Goal: Task Accomplishment & Management: Use online tool/utility

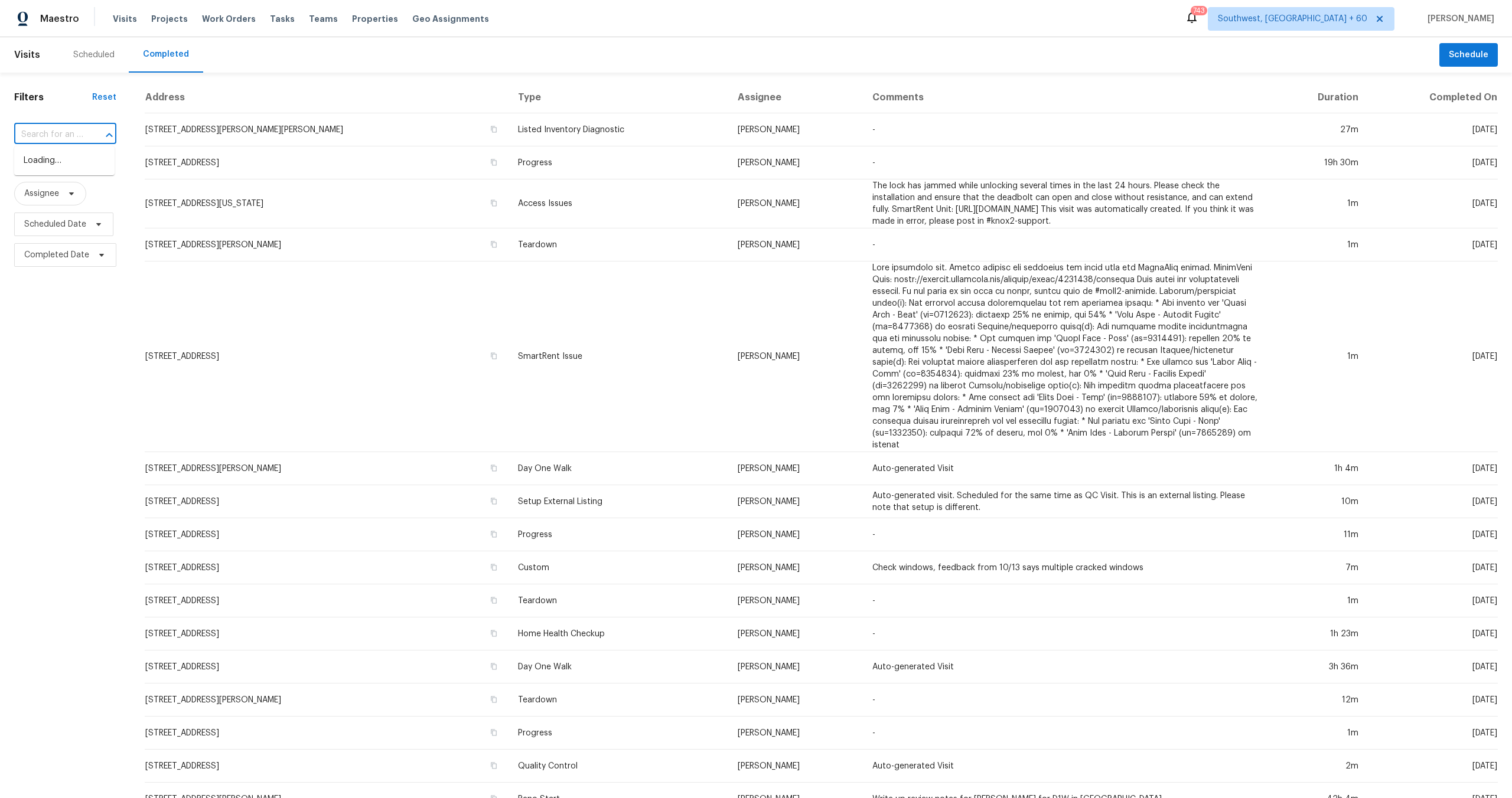
click at [78, 133] on input "text" at bounding box center [49, 135] width 69 height 18
paste input "[STREET_ADDRESS]"
type input "11723 Quail"
click at [81, 170] on li "[STREET_ADDRESS]" at bounding box center [64, 161] width 101 height 19
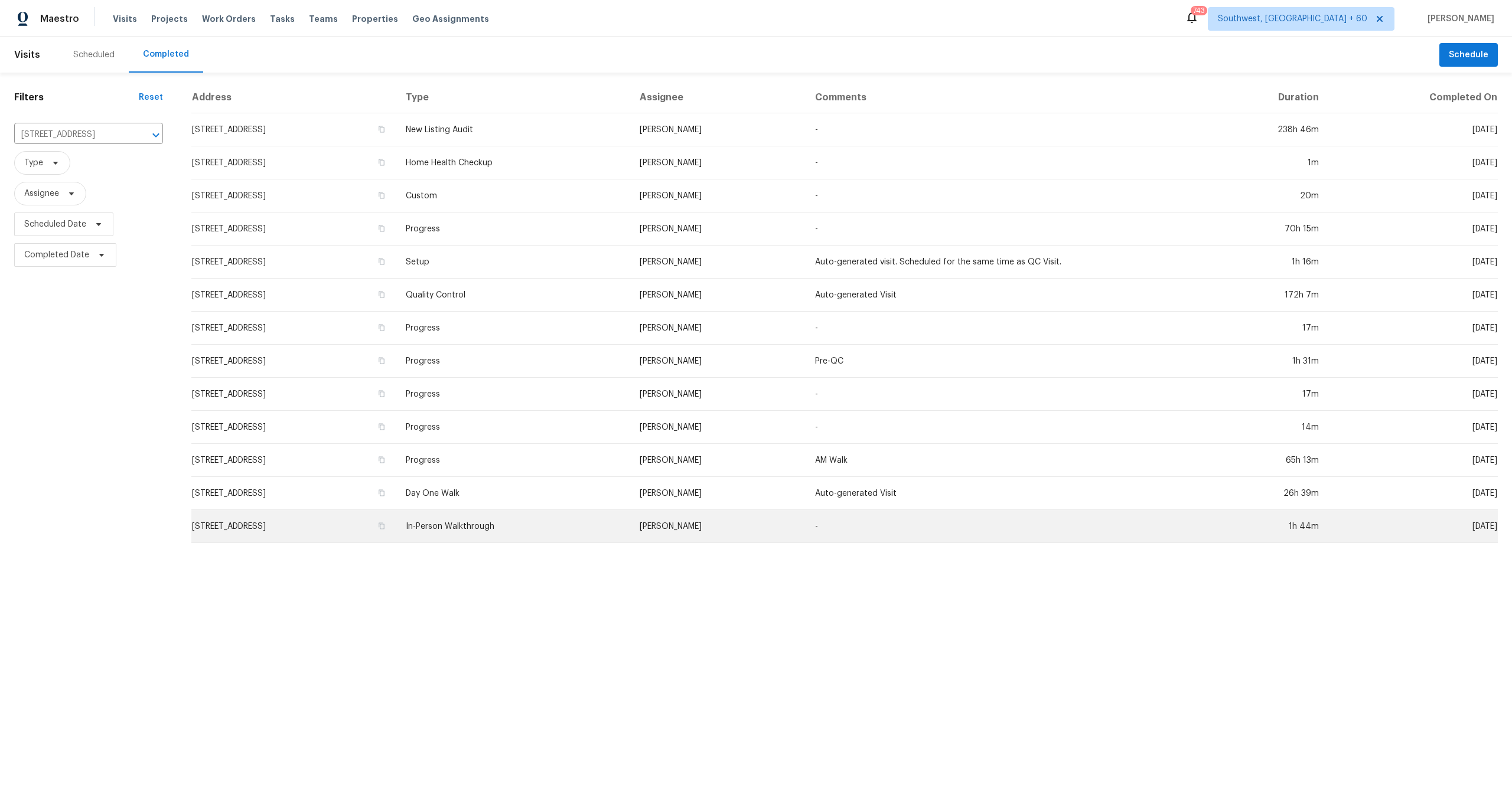
click at [616, 528] on td "In-Person Walkthrough" at bounding box center [512, 527] width 233 height 33
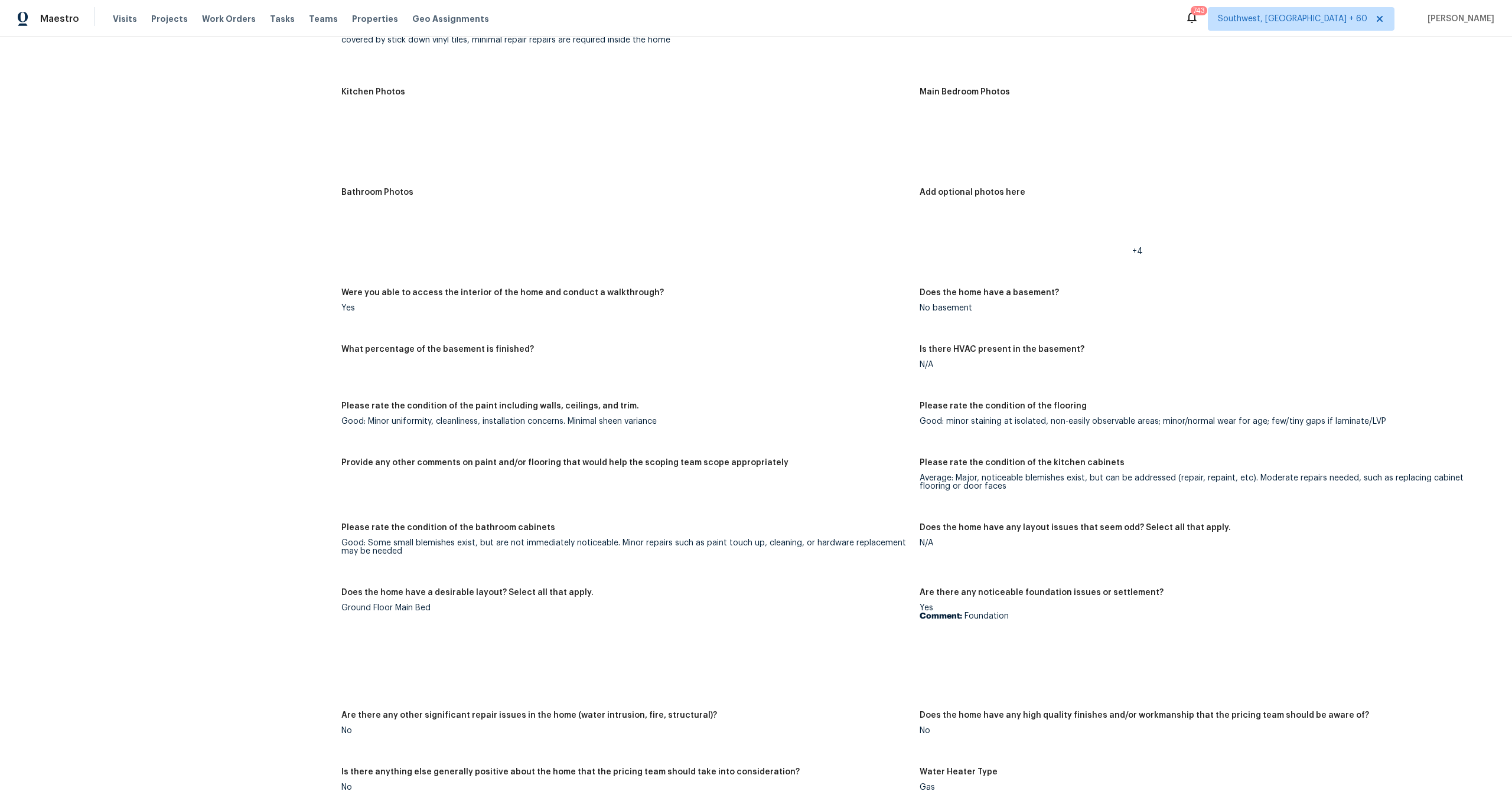
scroll to position [1692, 0]
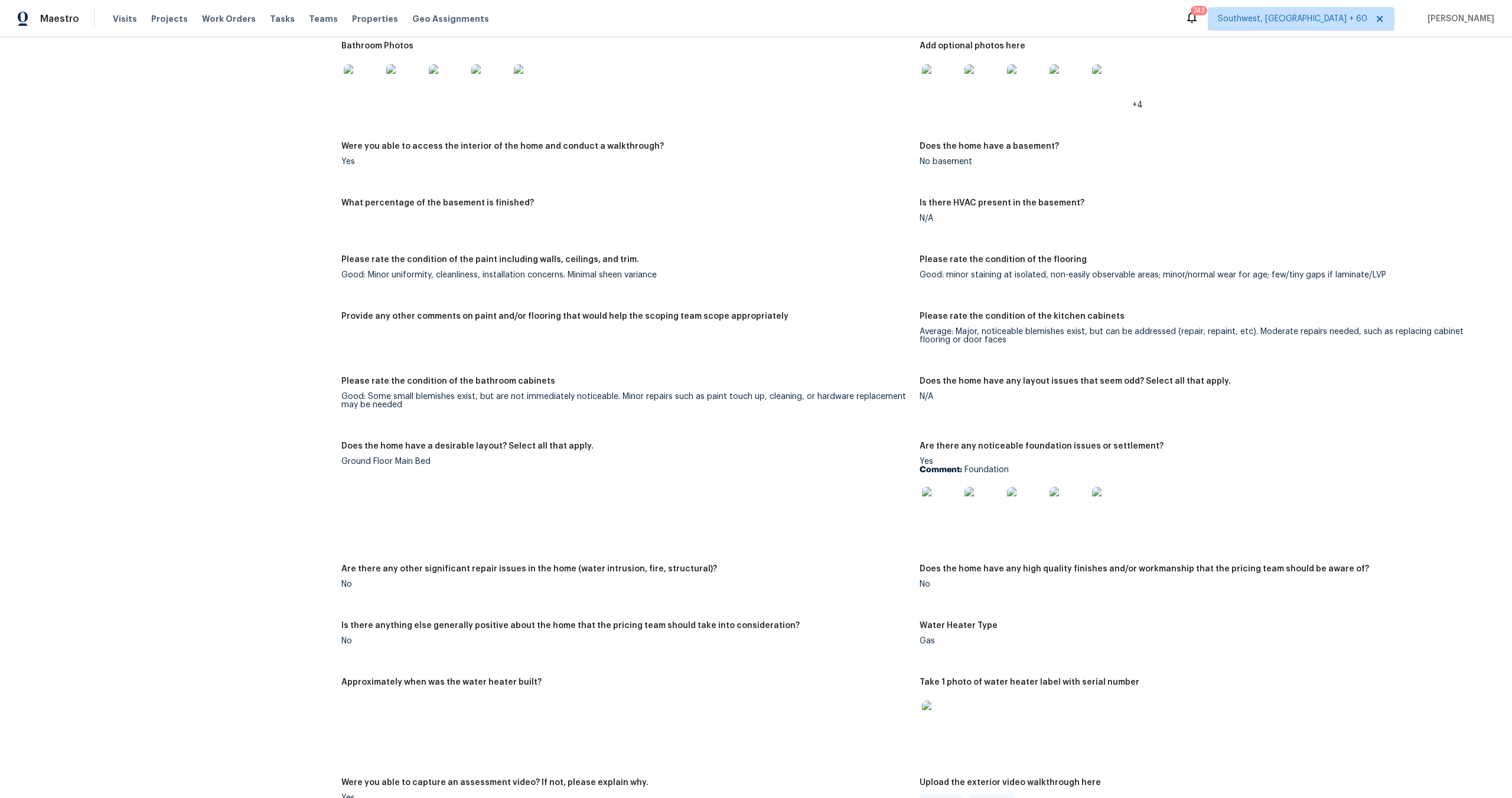
click at [355, 74] on img at bounding box center [363, 83] width 38 height 38
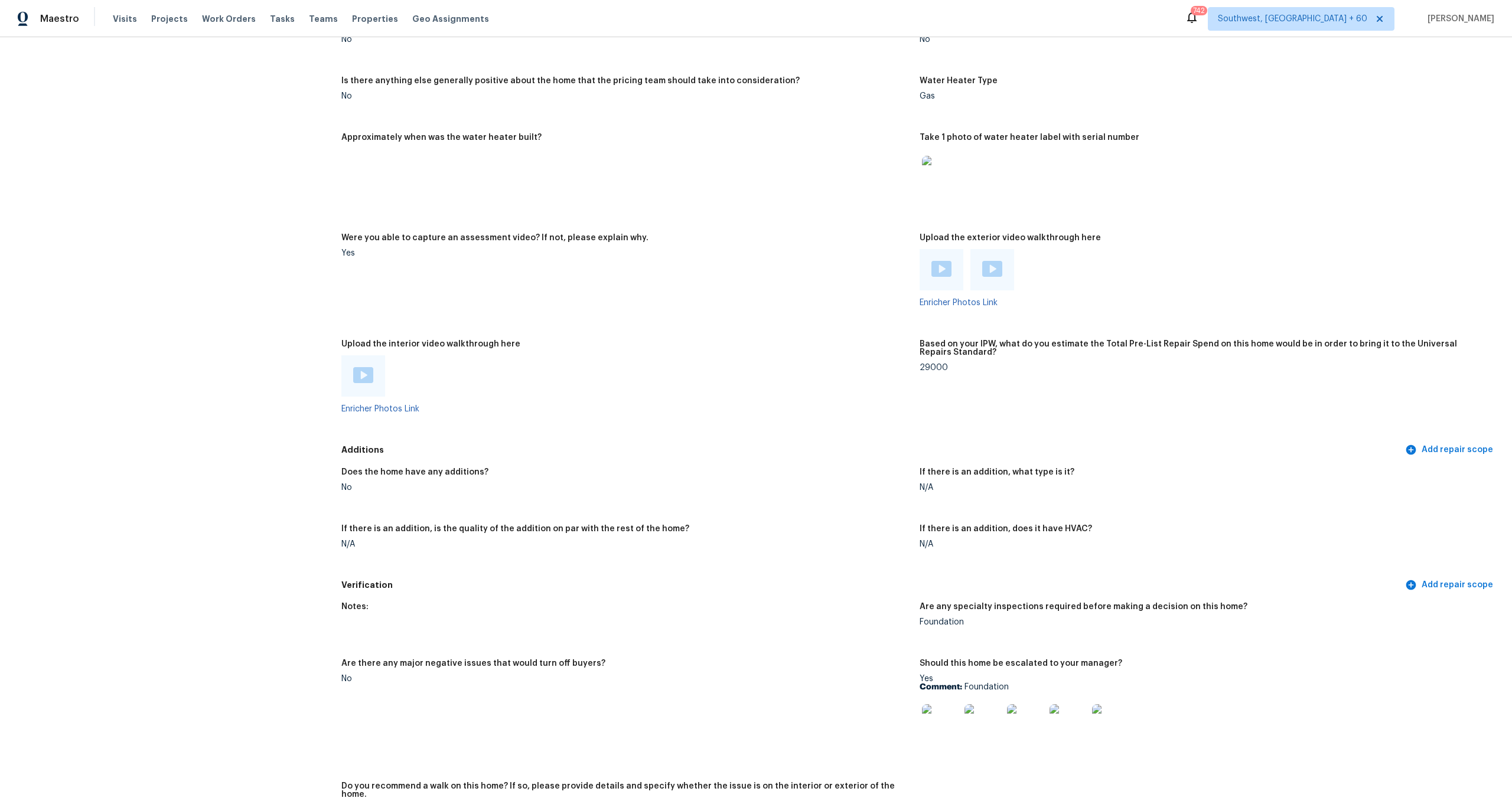
scroll to position [2345, 0]
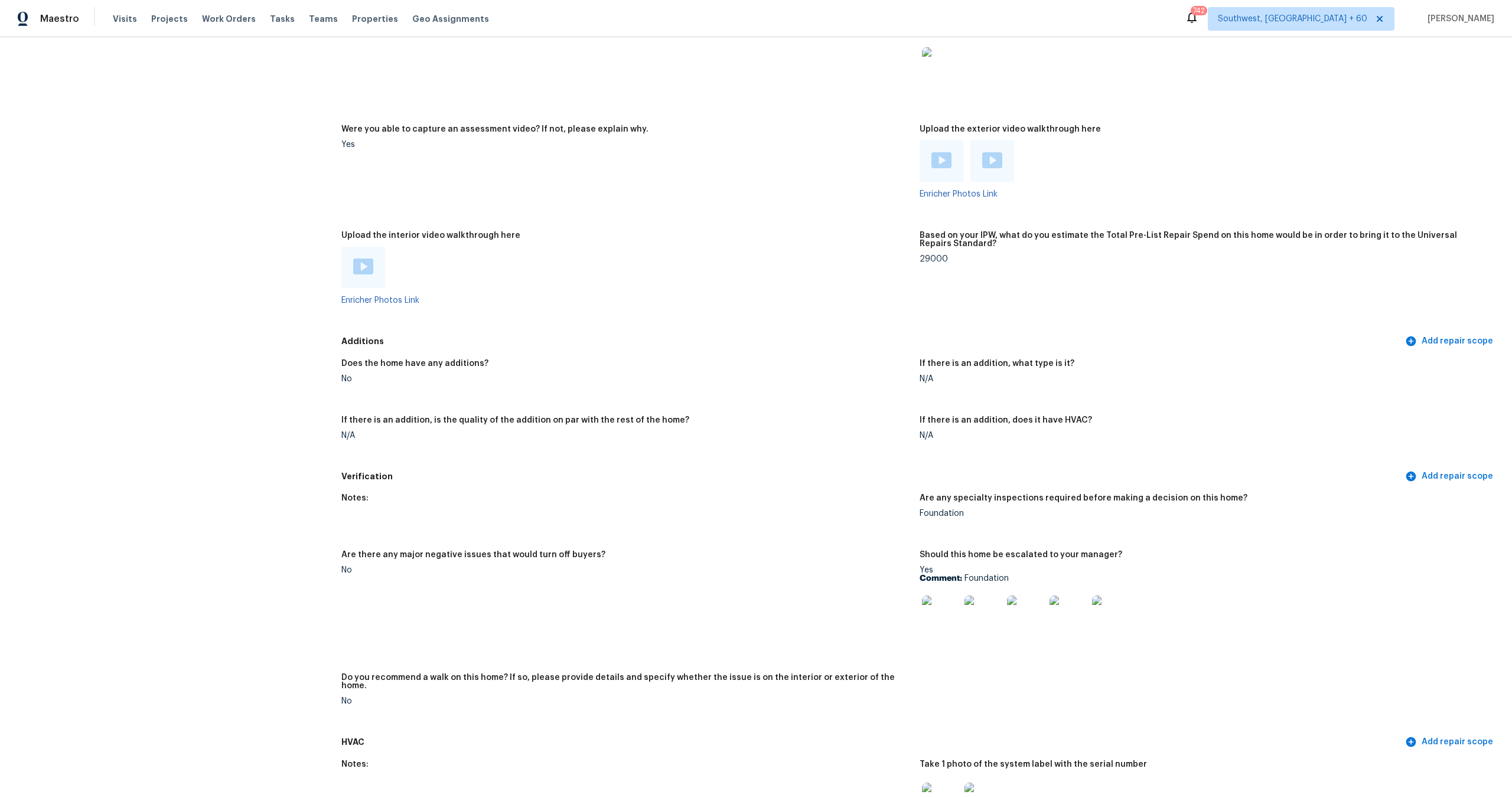
click at [361, 258] on img at bounding box center [363, 267] width 20 height 16
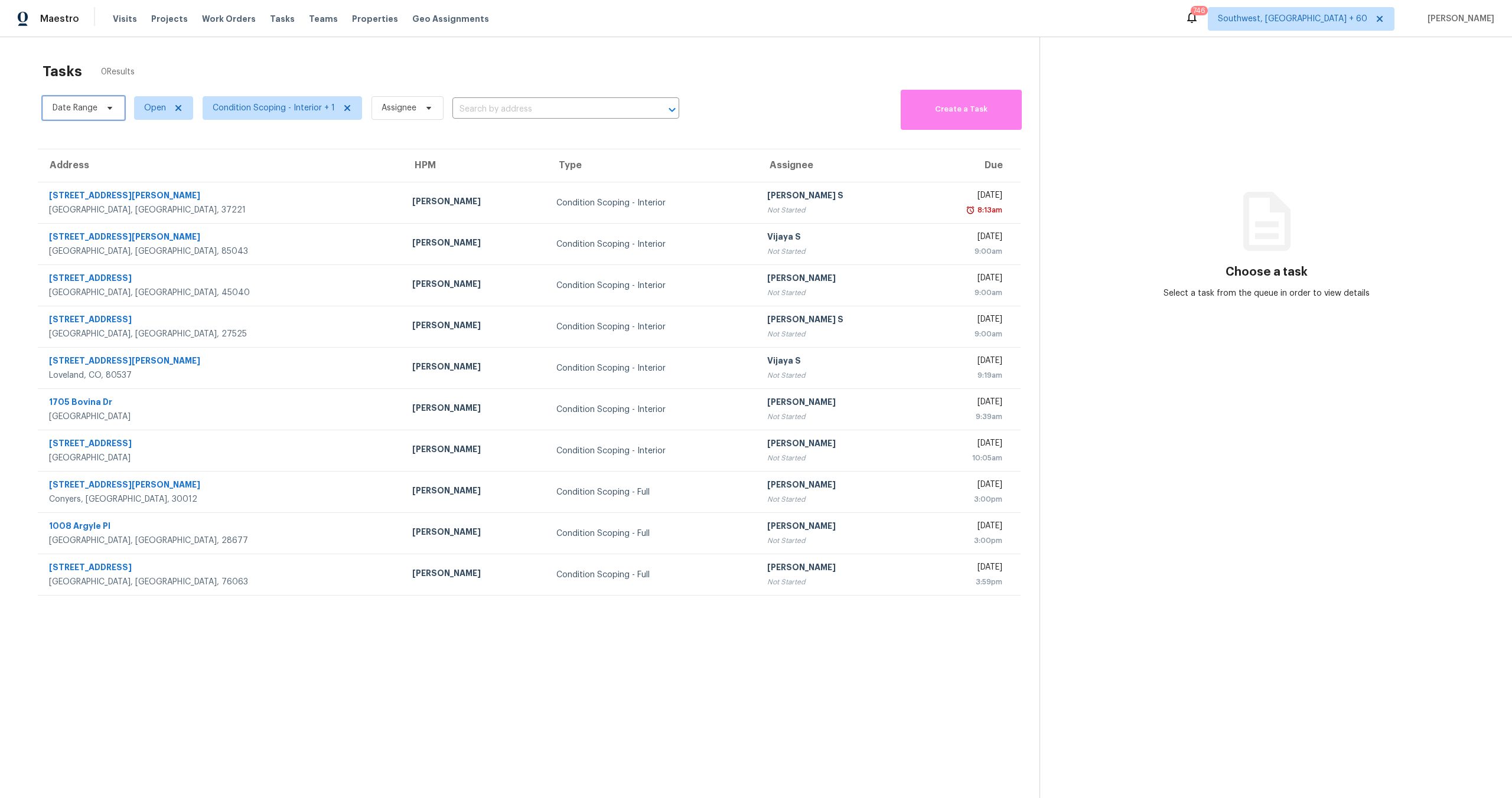
click at [87, 112] on span "Date Range" at bounding box center [74, 108] width 44 height 12
click at [108, 146] on input "text" at bounding box center [108, 148] width 116 height 24
select select "9"
select select "2025"
select select "10"
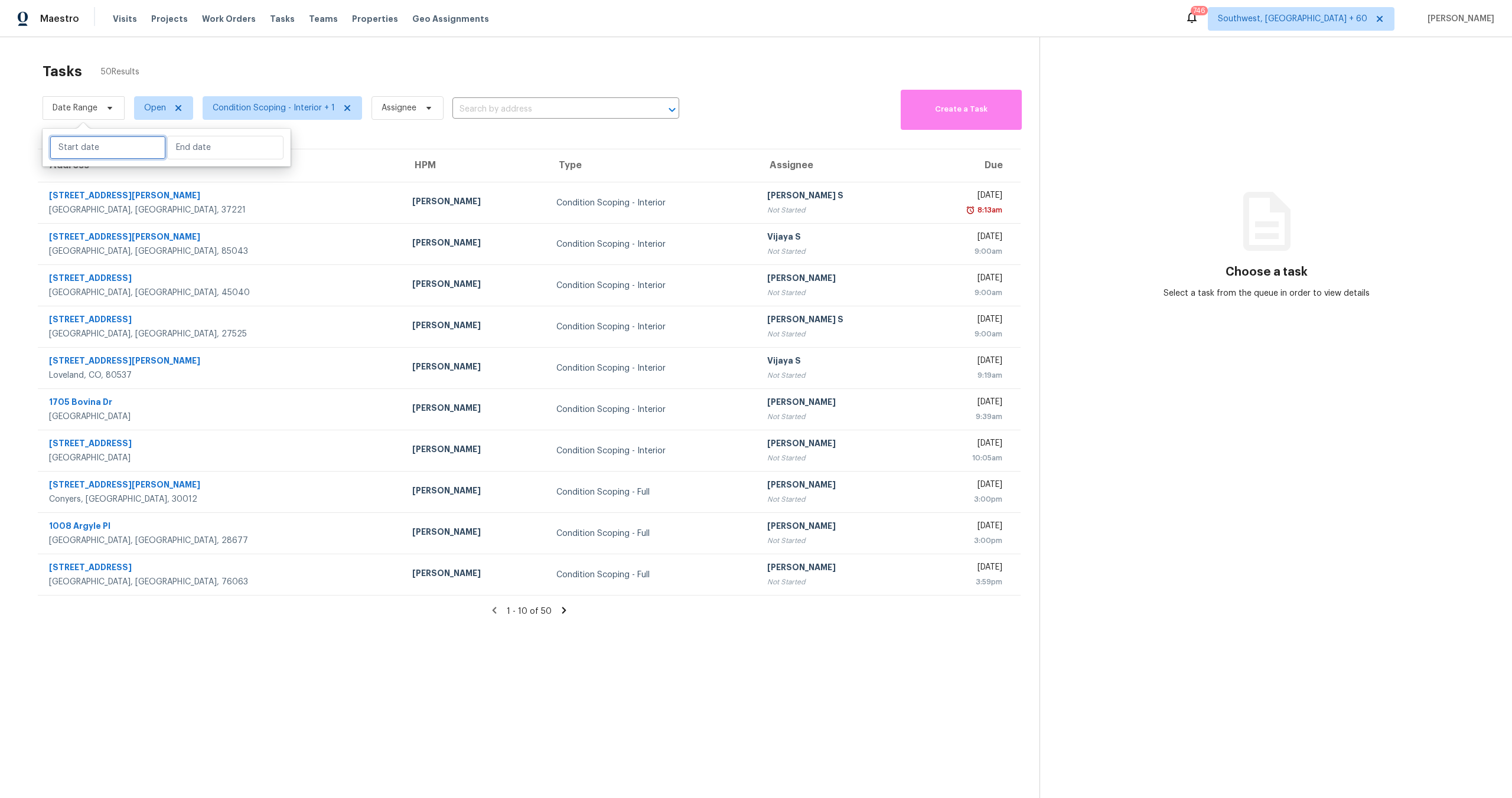
select select "2025"
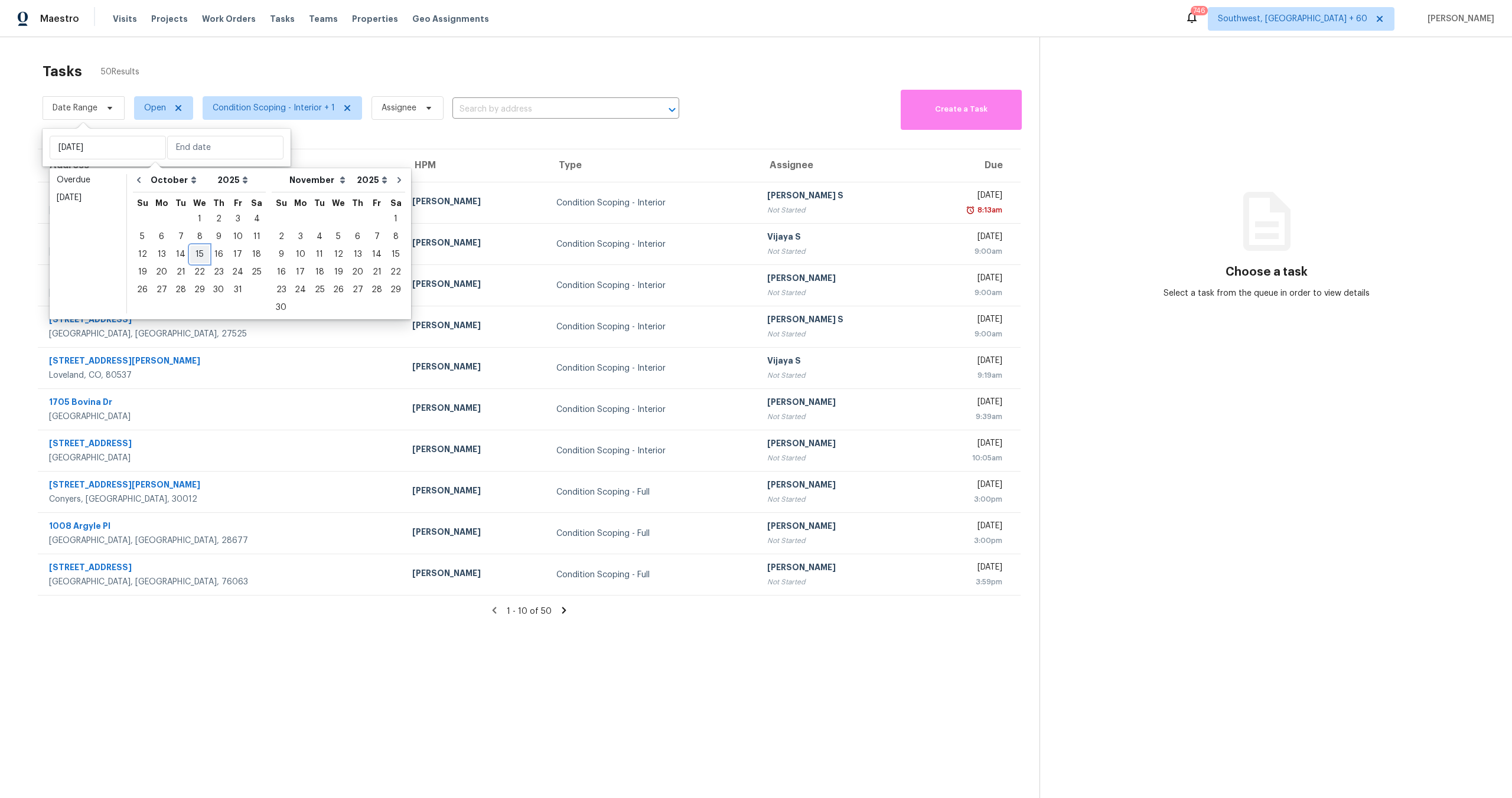
click at [195, 251] on div "15" at bounding box center [200, 255] width 19 height 16
type input "[DATE]"
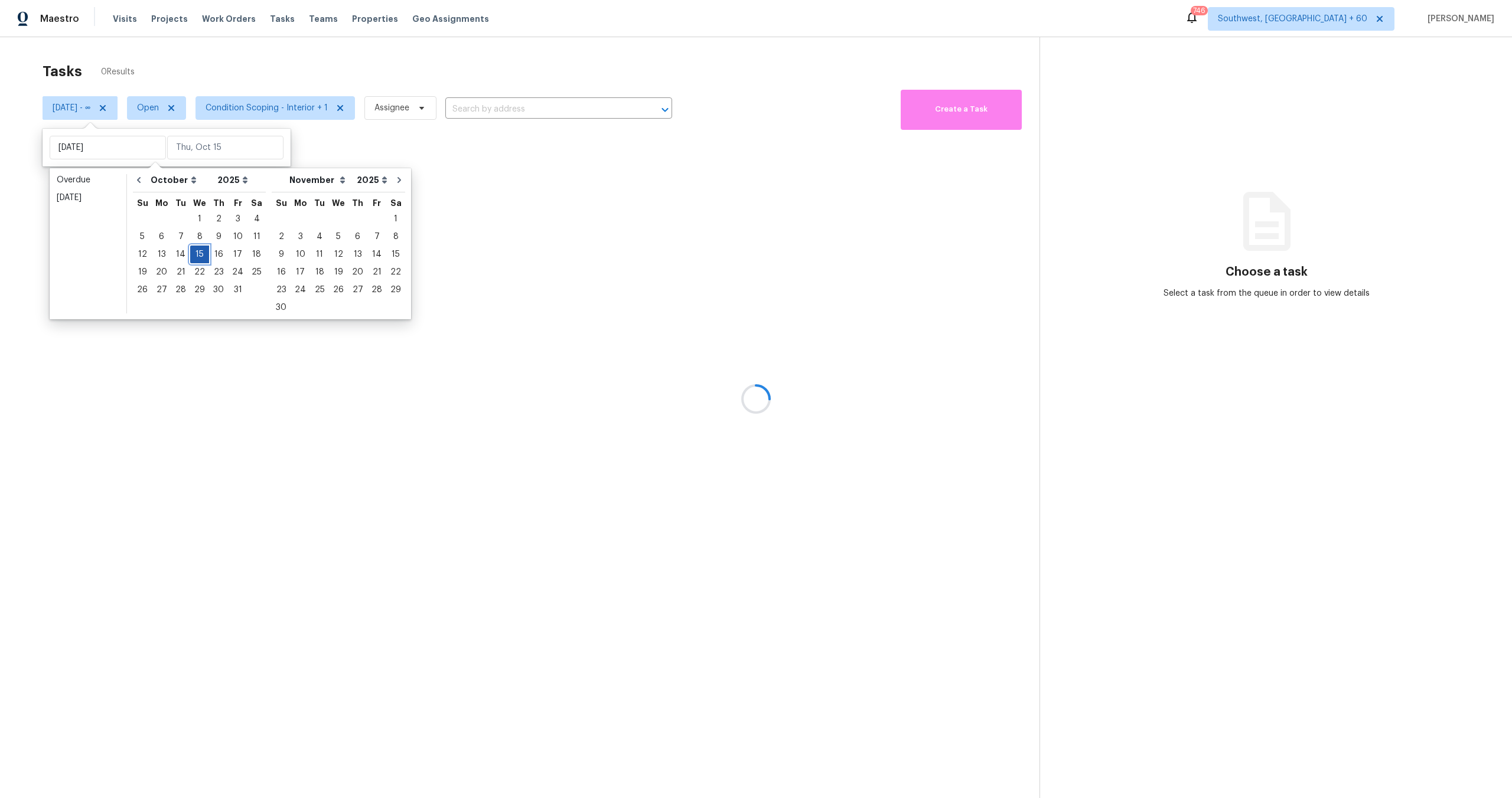
click at [195, 251] on div "15" at bounding box center [200, 255] width 19 height 16
type input "[DATE]"
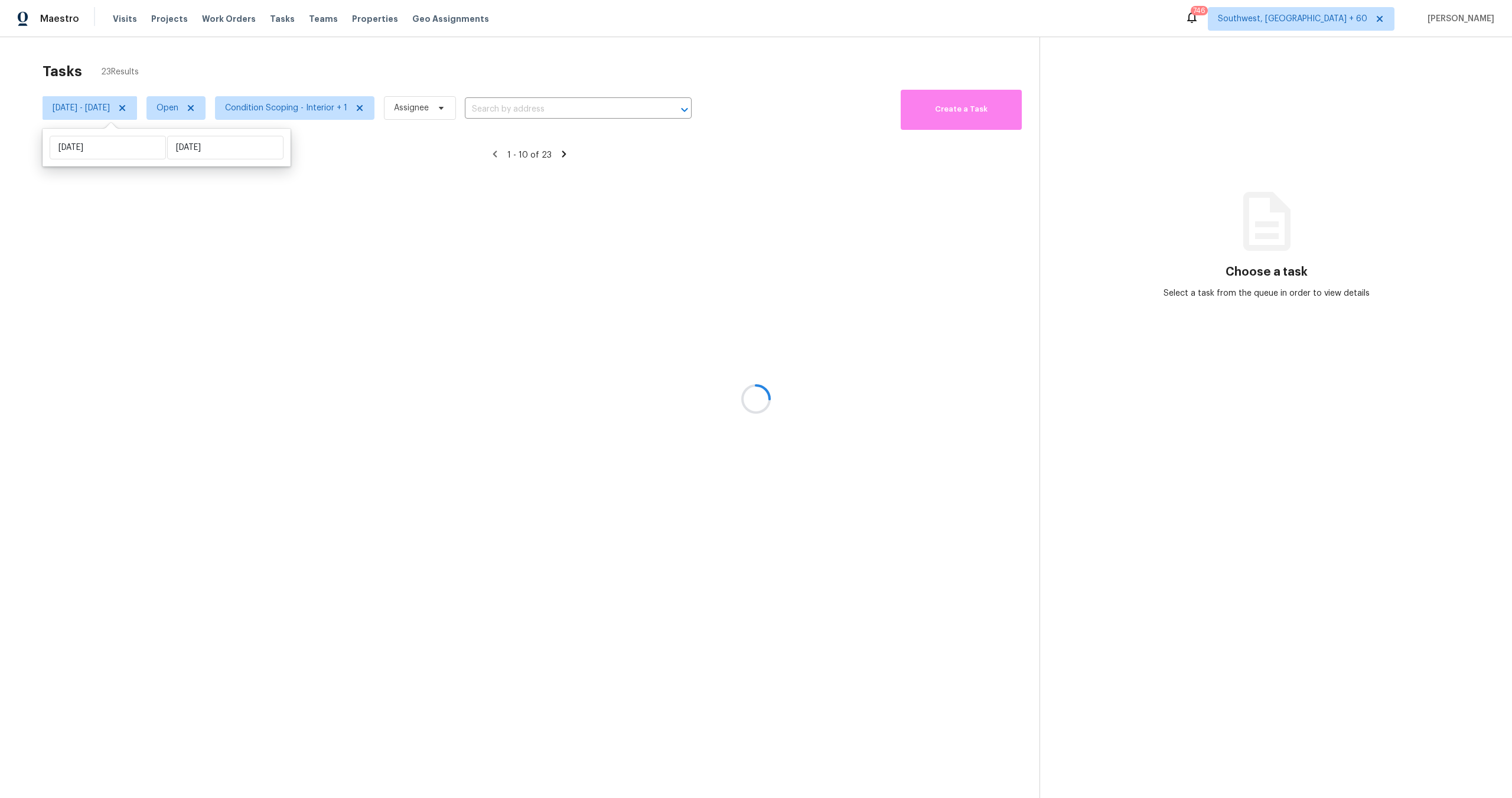
click at [288, 70] on div "Tasks 23 Results" at bounding box center [541, 72] width 997 height 31
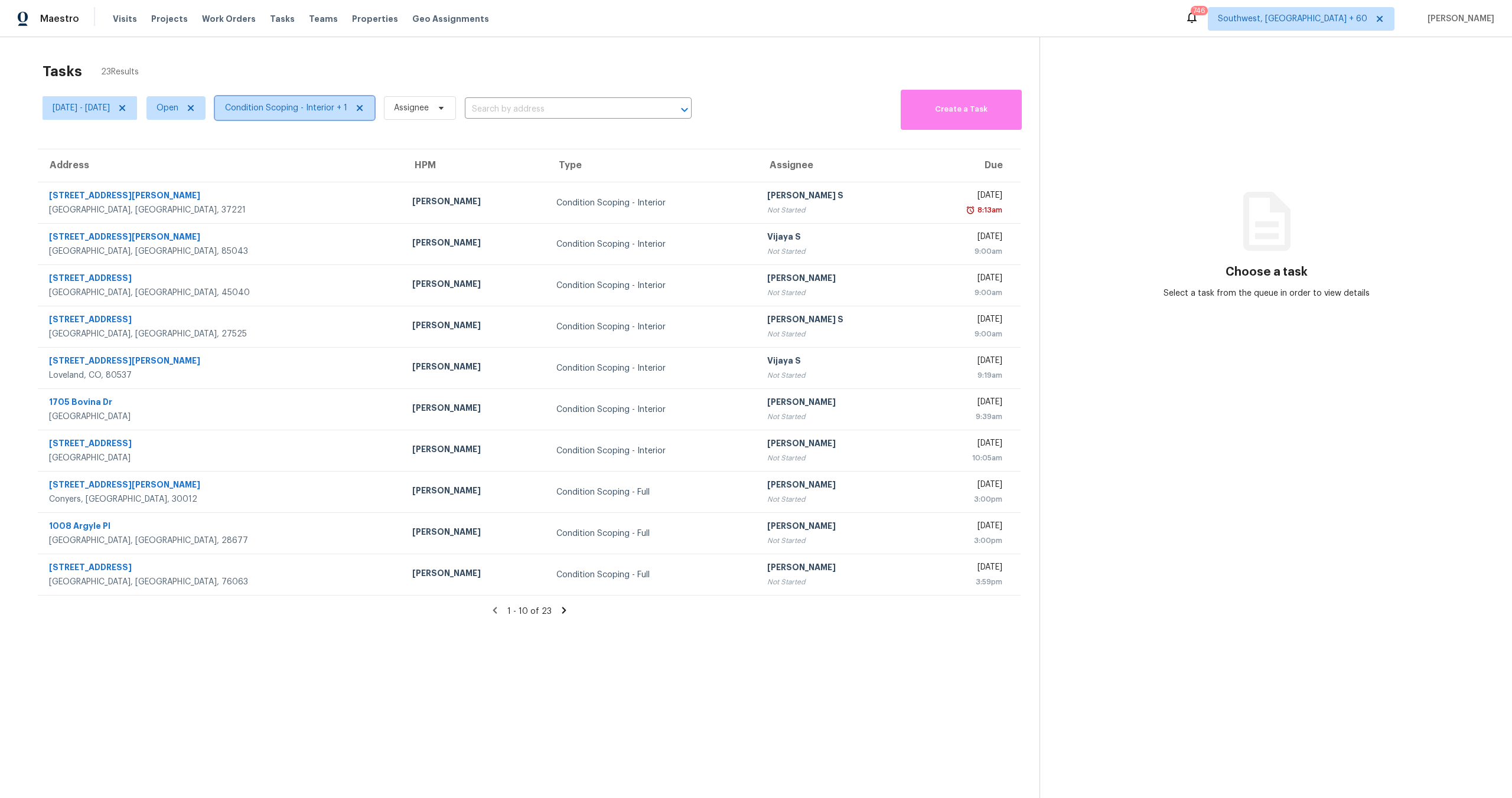
click at [285, 107] on span "Condition Scoping - Interior + 1" at bounding box center [286, 108] width 122 height 12
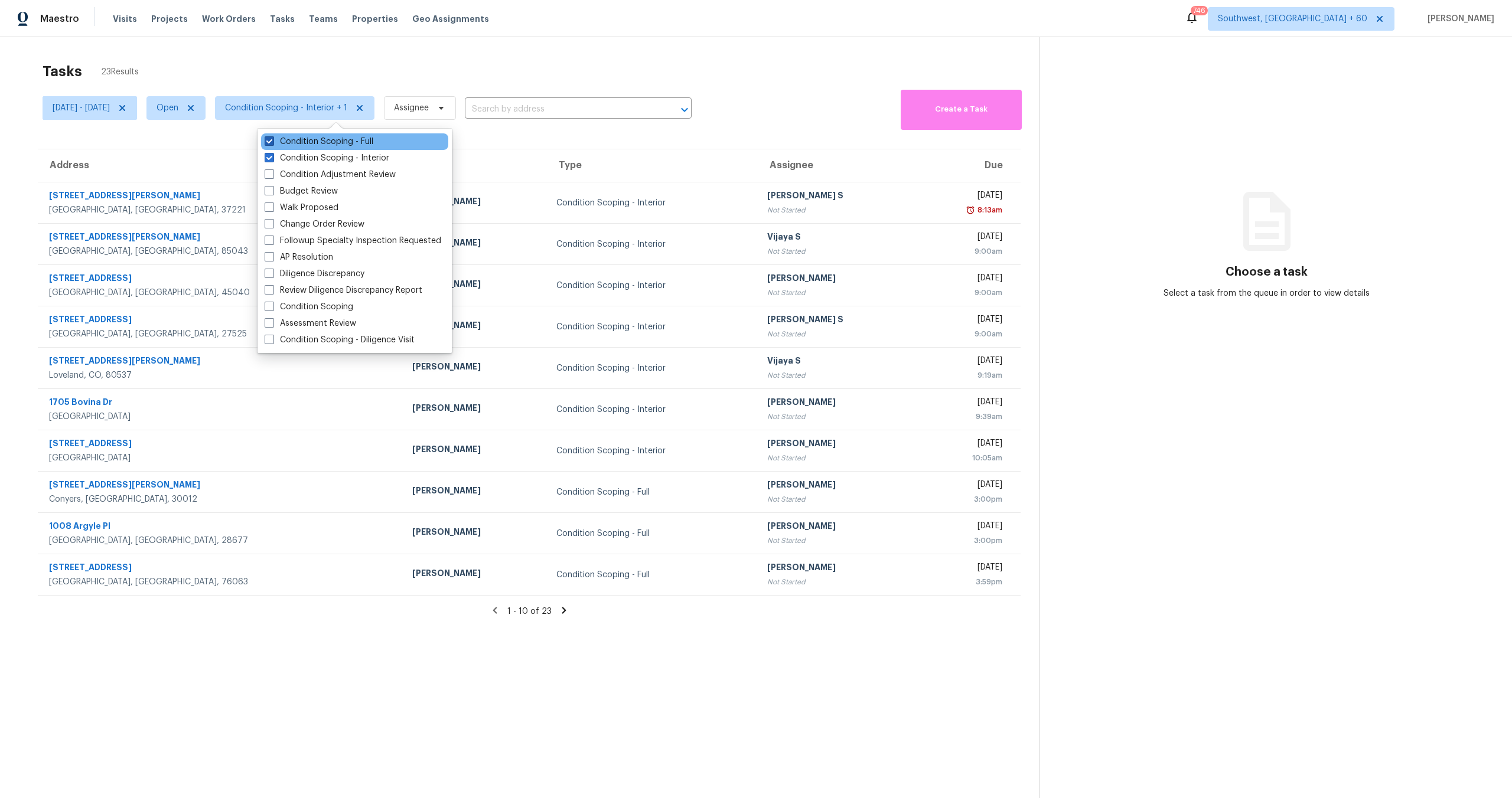
click at [267, 139] on span at bounding box center [269, 141] width 9 height 9
click at [267, 139] on input "Condition Scoping - Full" at bounding box center [268, 140] width 7 height 7
checkbox input "false"
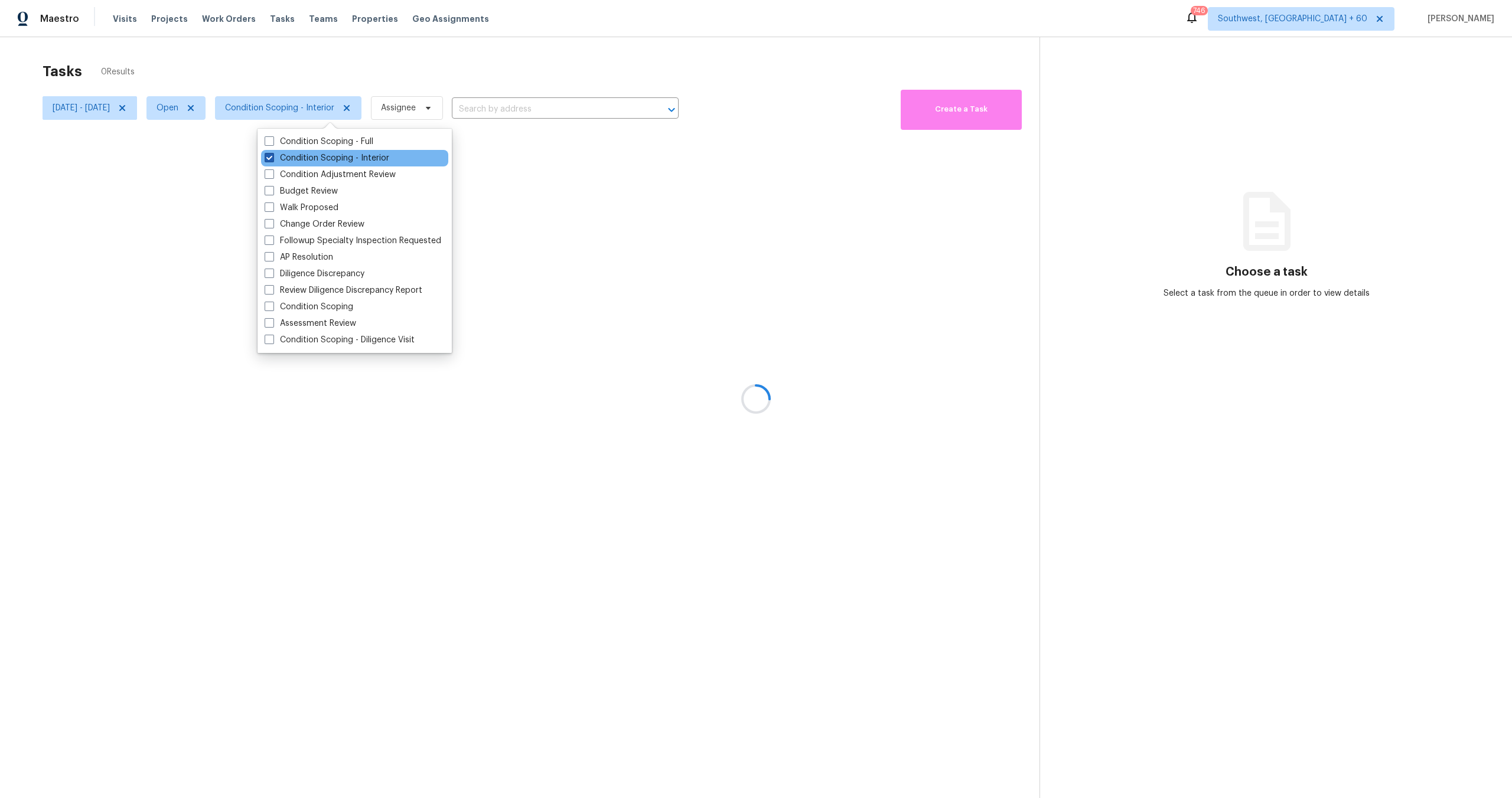
click at [267, 153] on span at bounding box center [269, 158] width 9 height 9
click at [267, 153] on input "Condition Scoping - Interior" at bounding box center [268, 156] width 7 height 7
checkbox input "false"
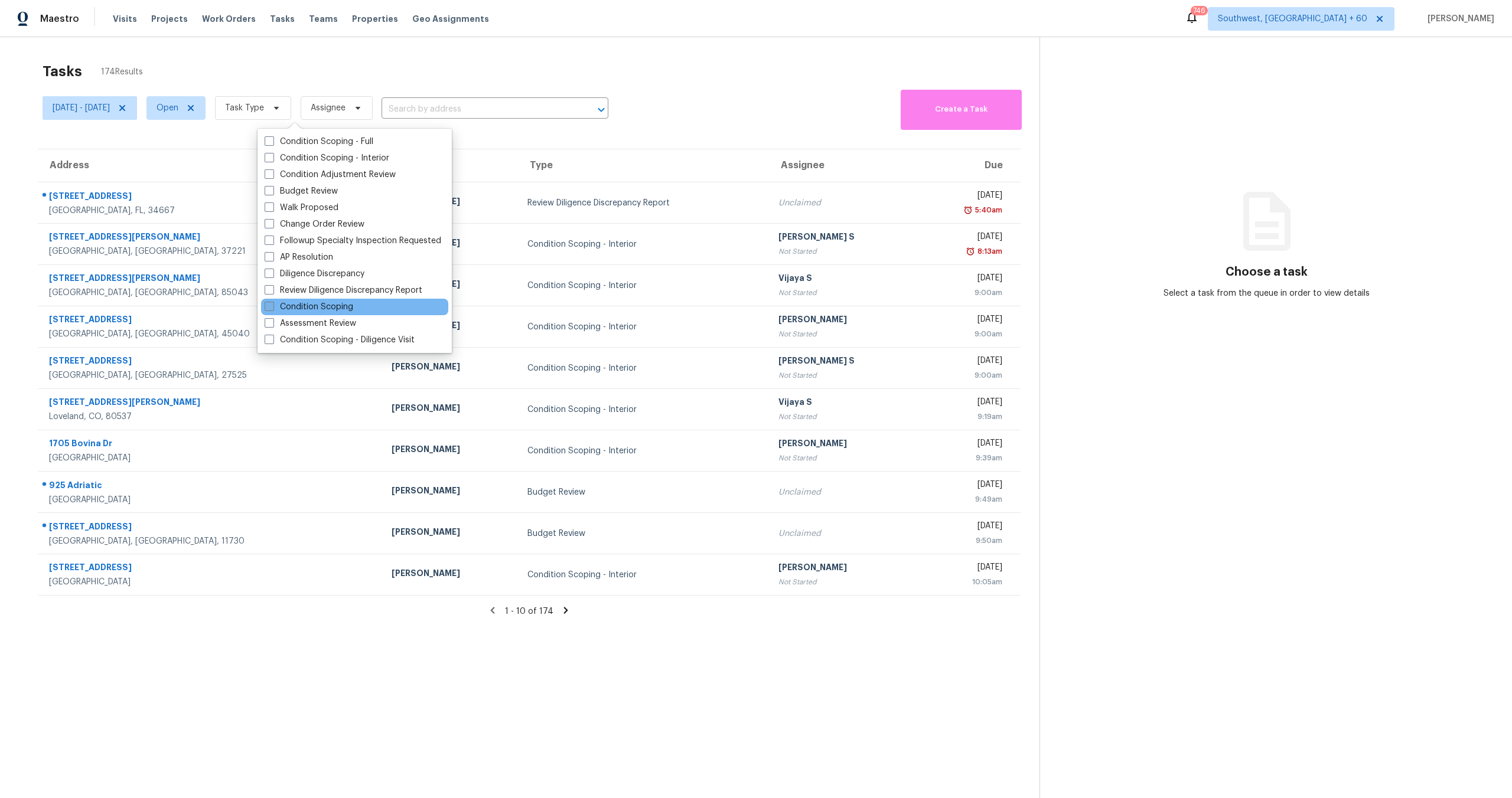
click at [312, 307] on label "Condition Scoping" at bounding box center [309, 307] width 89 height 12
click at [272, 307] on input "Condition Scoping" at bounding box center [268, 305] width 7 height 7
checkbox input "true"
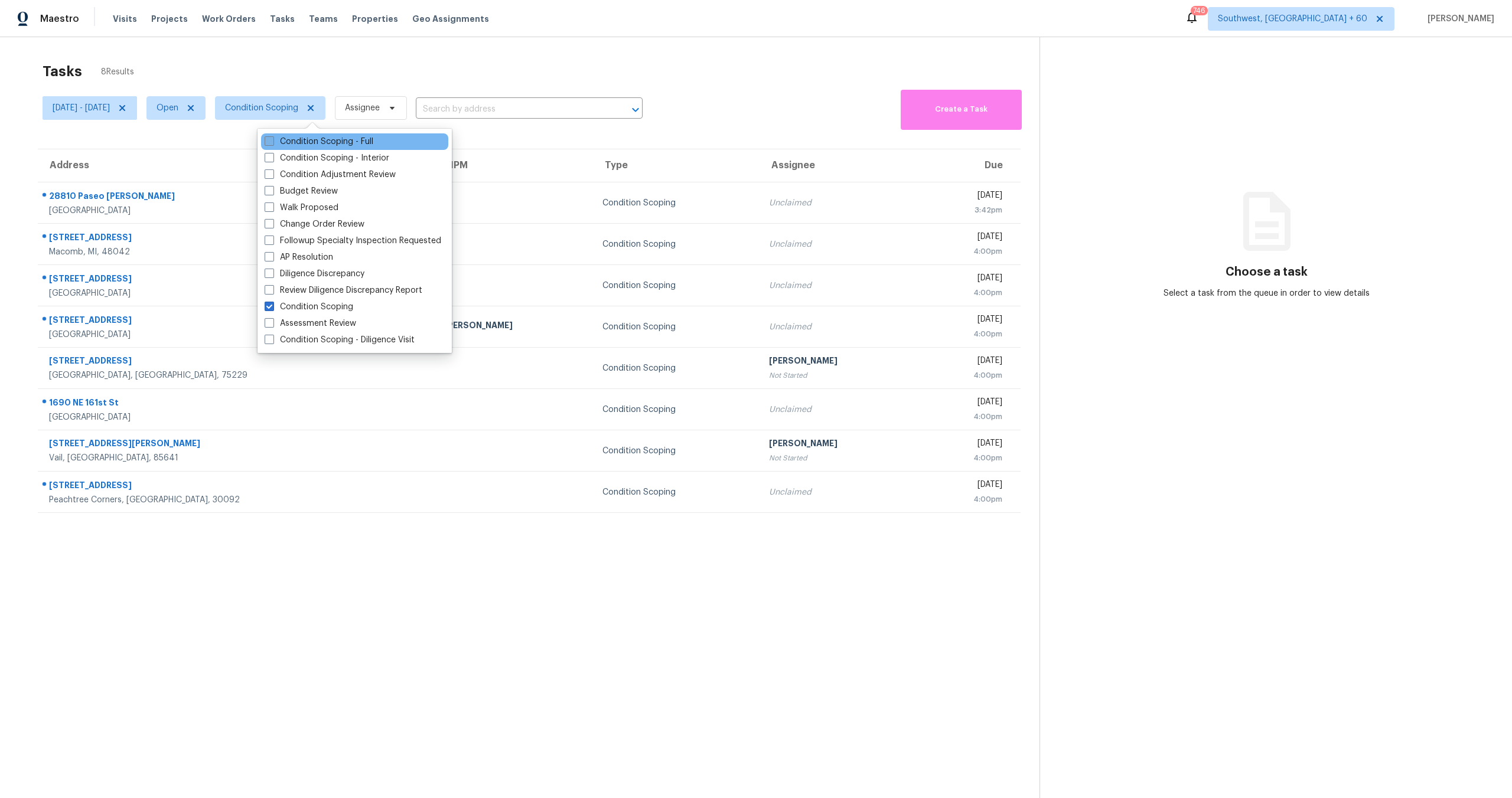
click at [292, 141] on label "Condition Scoping - Full" at bounding box center [319, 141] width 109 height 12
click at [272, 141] on input "Condition Scoping - Full" at bounding box center [268, 140] width 7 height 7
checkbox input "true"
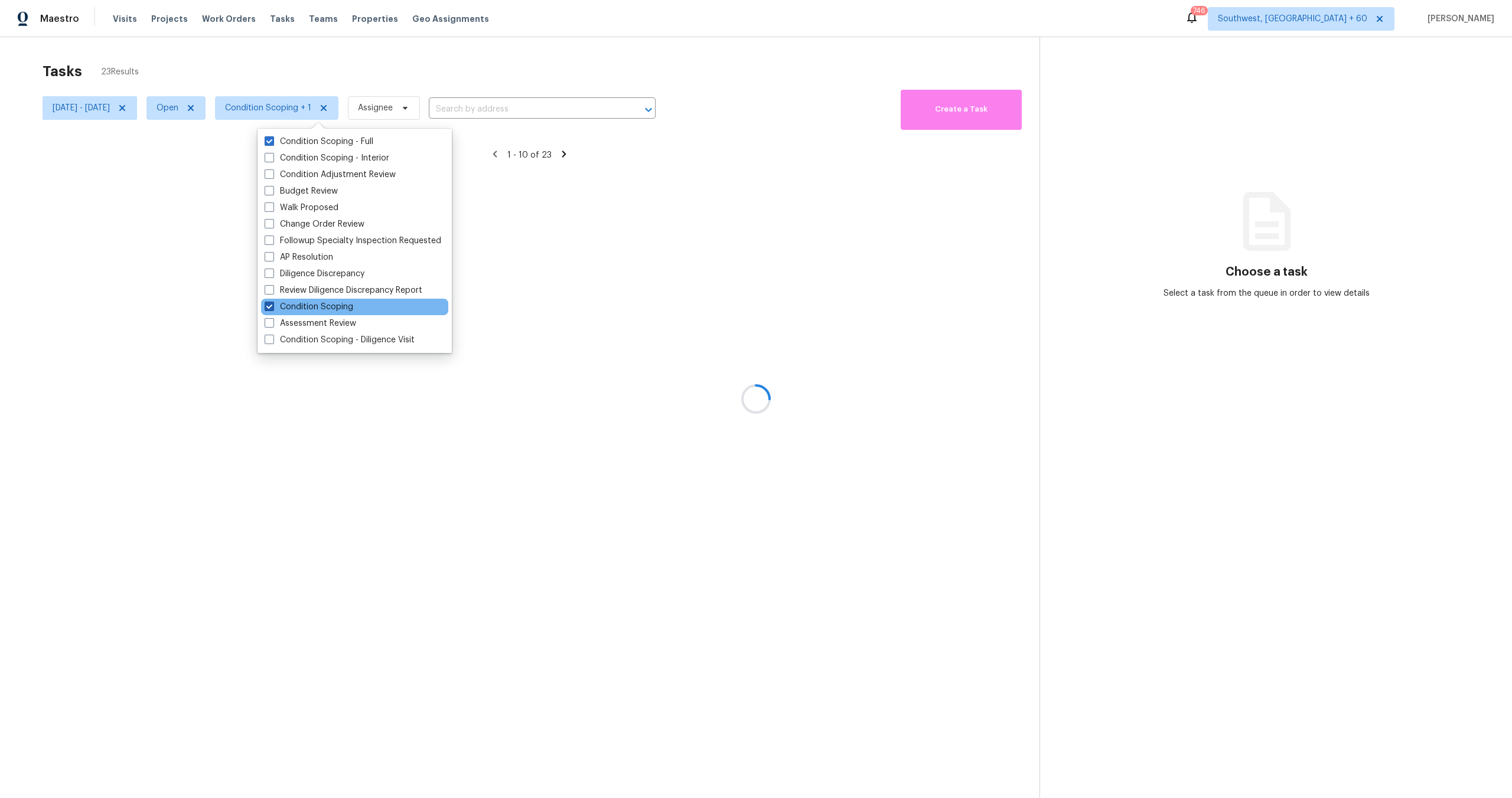
click at [280, 309] on label "Condition Scoping" at bounding box center [309, 307] width 89 height 12
click at [272, 309] on input "Condition Scoping" at bounding box center [268, 305] width 7 height 7
checkbox input "false"
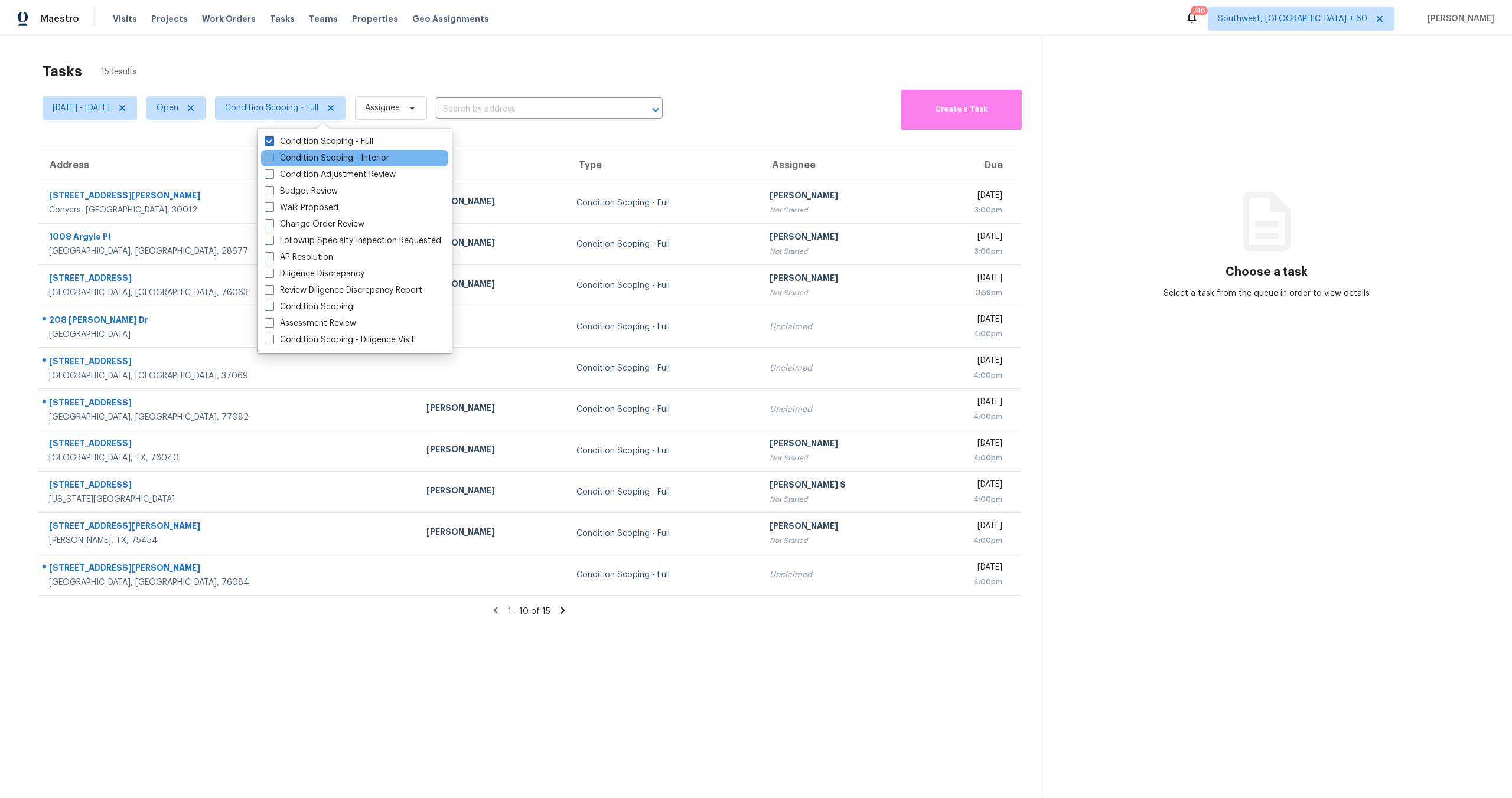
click at [309, 154] on label "Condition Scoping - Interior" at bounding box center [327, 158] width 124 height 12
click at [272, 154] on input "Condition Scoping - Interior" at bounding box center [268, 156] width 7 height 7
checkbox input "true"
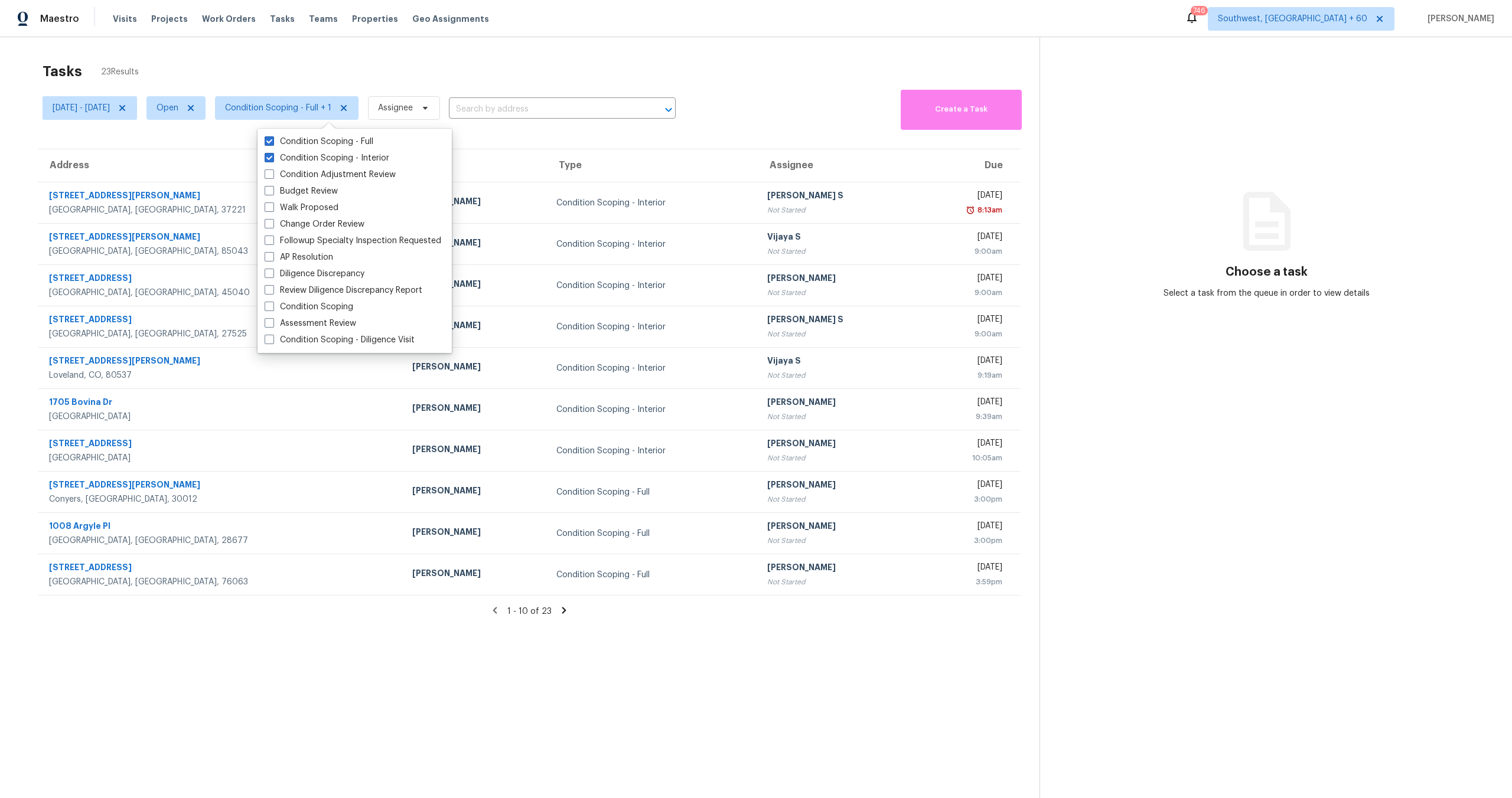
click at [245, 74] on div "Tasks 23 Results" at bounding box center [541, 72] width 997 height 31
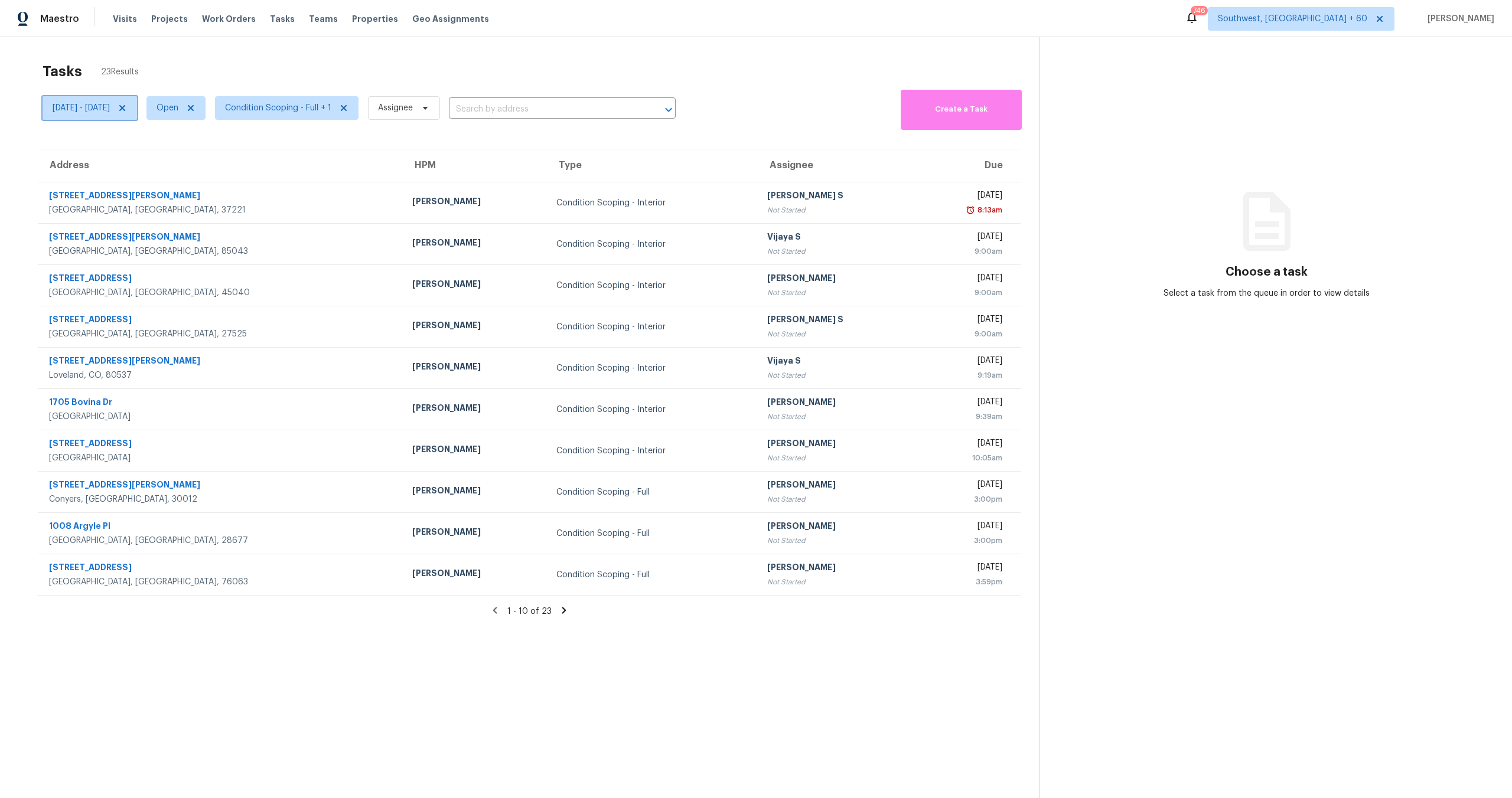
click at [127, 106] on icon at bounding box center [122, 108] width 9 height 9
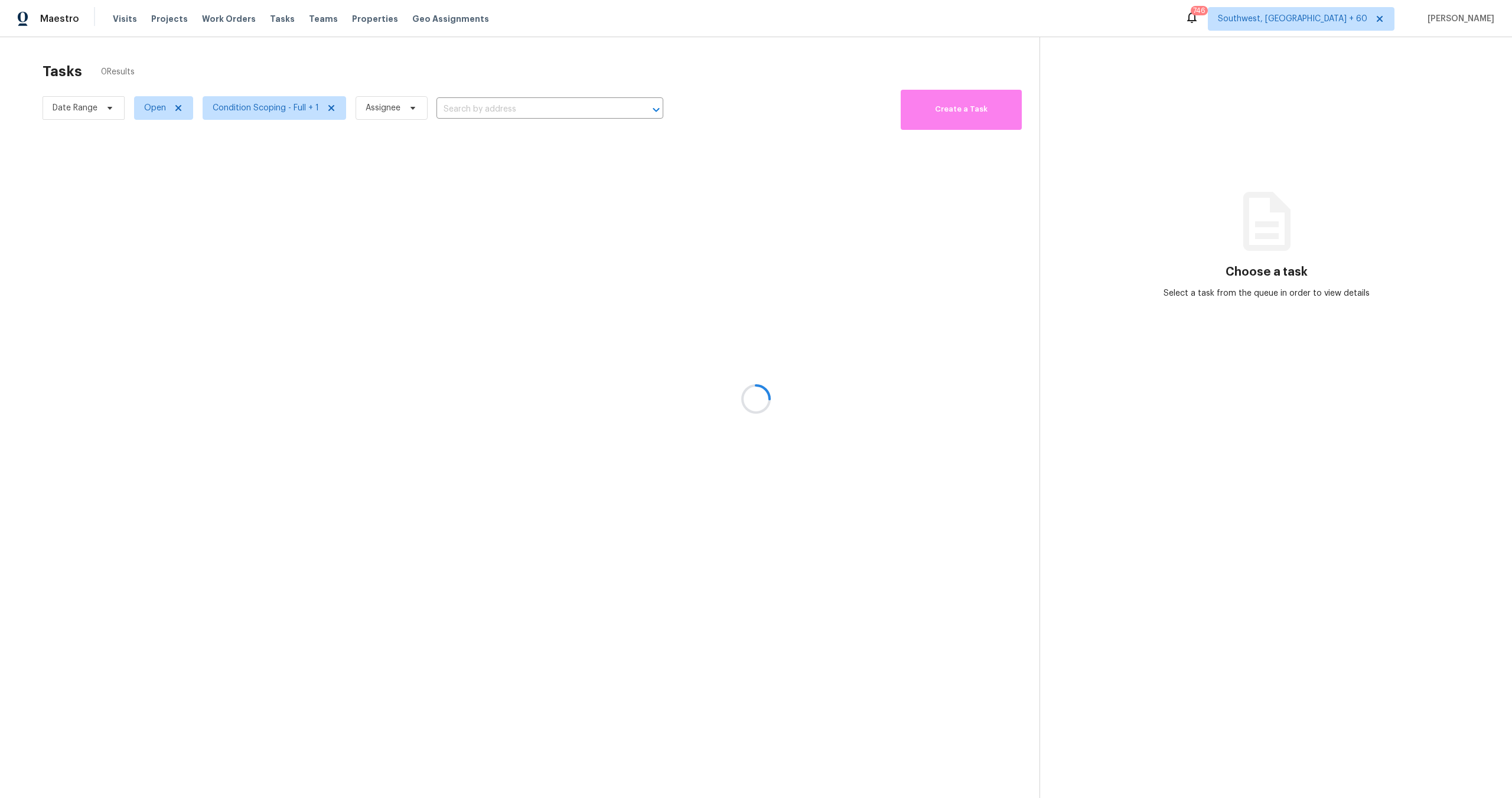
click at [188, 60] on div at bounding box center [756, 399] width 1512 height 798
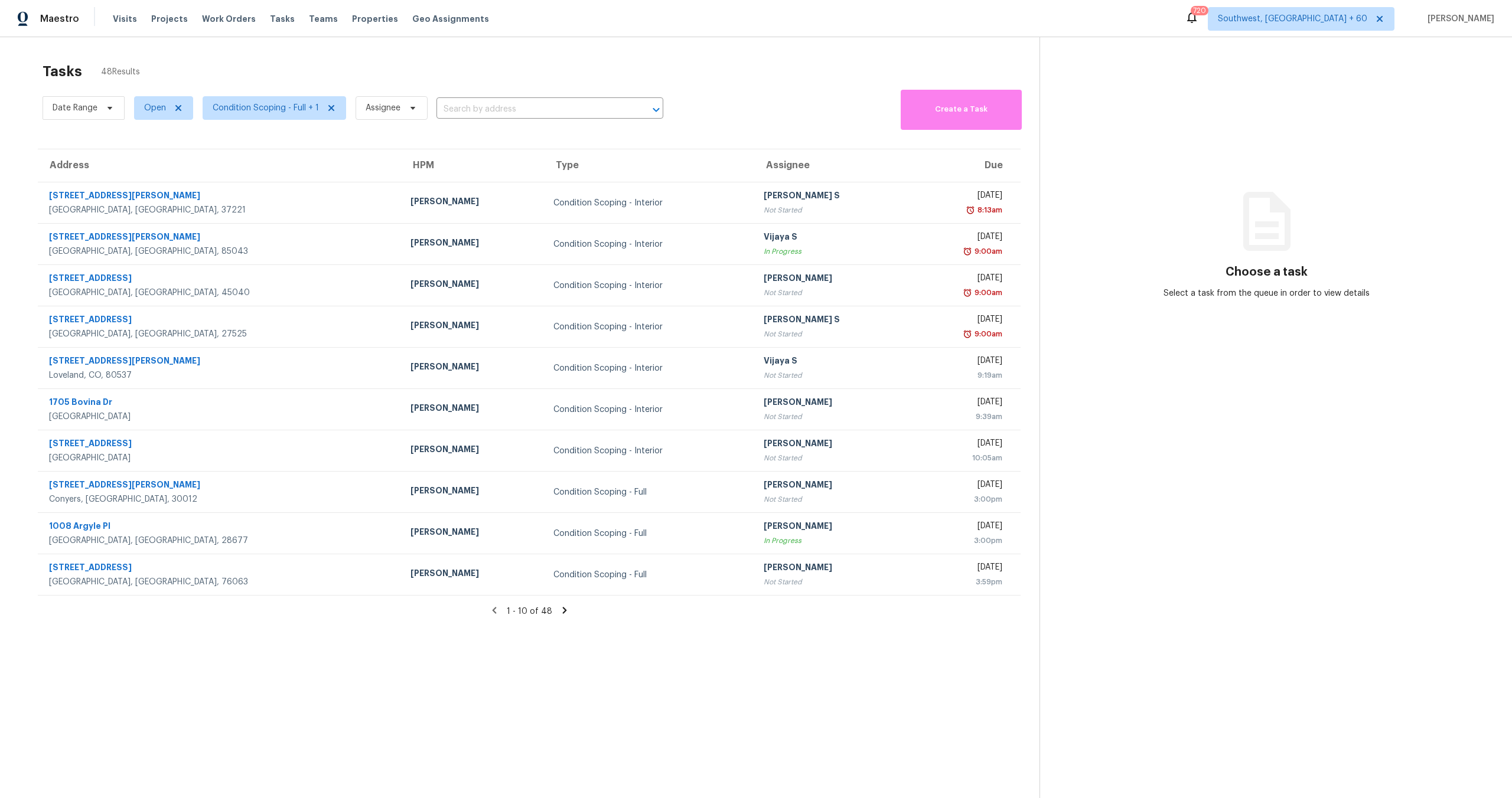
click at [1134, 57] on section "Choose a task Select a task from the queue in order to view details" at bounding box center [1266, 436] width 454 height 798
